Goal: Task Accomplishment & Management: Complete application form

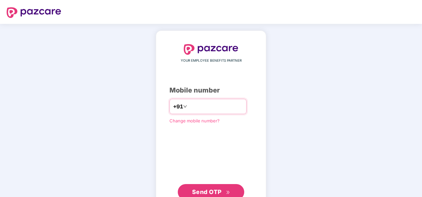
click at [212, 105] on input "number" at bounding box center [215, 106] width 55 height 11
click at [191, 108] on input "number" at bounding box center [215, 106] width 55 height 11
type input "*"
type input "**********"
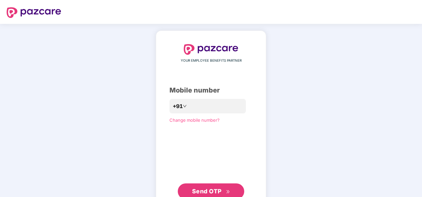
click at [206, 192] on span "Send OTP" at bounding box center [207, 191] width 30 height 7
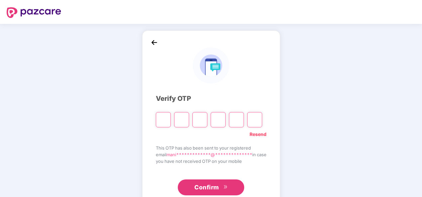
paste input "*"
type input "*"
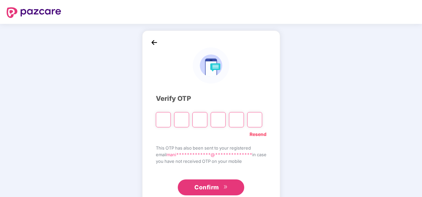
type input "*"
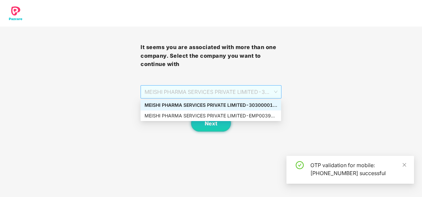
click at [260, 96] on span "MEISHI PHARMA SERVICES PRIVATE LIMITED - 303000013 - ADMIN" at bounding box center [211, 92] width 133 height 13
click at [243, 112] on div "MEISHI PHARMA SERVICES PRIVATE LIMITED - EMP0039 - ADMIN" at bounding box center [211, 115] width 133 height 7
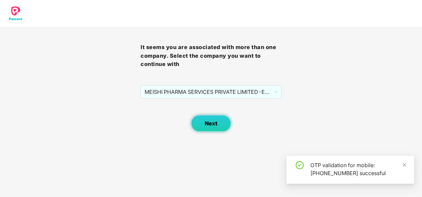
click at [215, 126] on span "Next" at bounding box center [211, 124] width 13 height 6
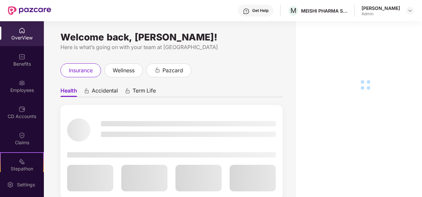
click at [24, 91] on div "Employees" at bounding box center [22, 90] width 44 height 7
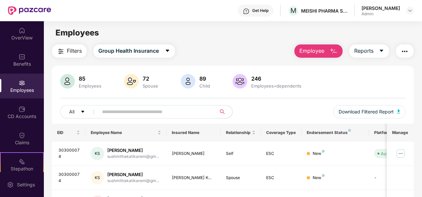
click at [319, 47] on span "Employee" at bounding box center [311, 51] width 25 height 8
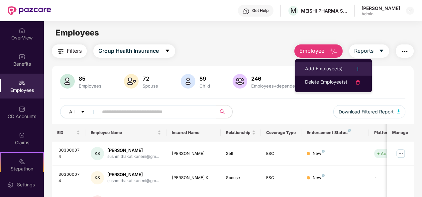
click at [313, 63] on li "Add Employee(s)" at bounding box center [333, 68] width 77 height 13
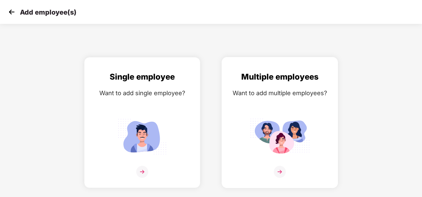
click at [273, 139] on img at bounding box center [280, 137] width 60 height 42
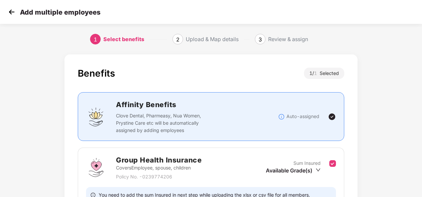
scroll to position [70, 0]
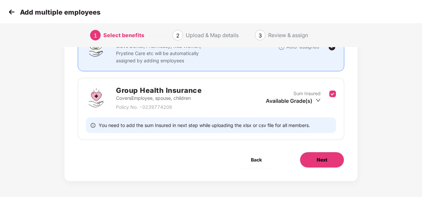
click at [321, 152] on button "Next" at bounding box center [322, 160] width 45 height 16
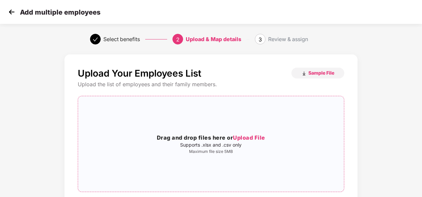
click at [254, 142] on h3 "Drag and drop files here or Upload File" at bounding box center [211, 138] width 266 height 9
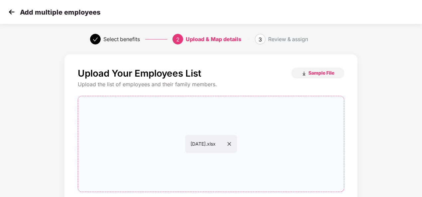
scroll to position [69, 0]
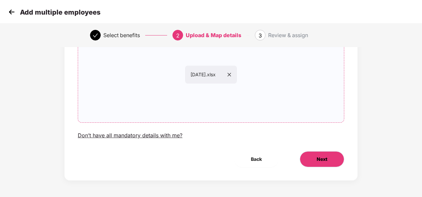
click at [312, 159] on button "Next" at bounding box center [322, 160] width 45 height 16
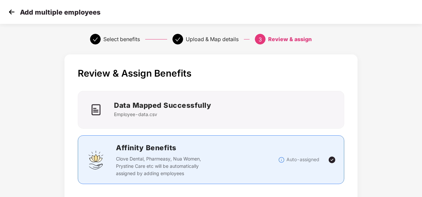
scroll to position [180, 0]
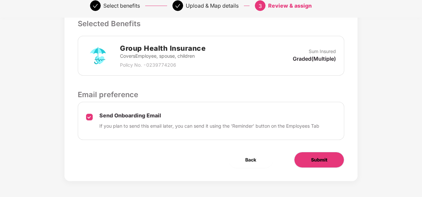
click at [304, 159] on button "Submit" at bounding box center [319, 160] width 50 height 16
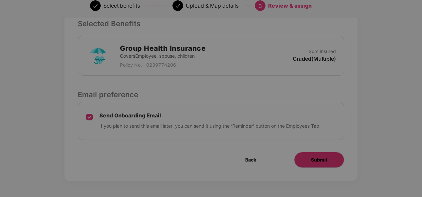
scroll to position [0, 0]
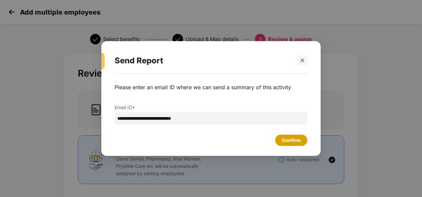
click at [283, 141] on div "Confirm" at bounding box center [291, 140] width 19 height 7
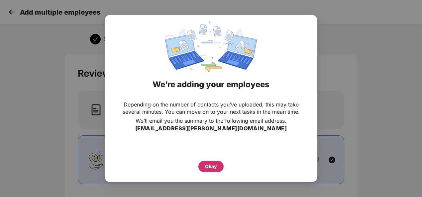
click at [215, 169] on div "Okay" at bounding box center [211, 166] width 12 height 7
